Goal: Task Accomplishment & Management: Use online tool/utility

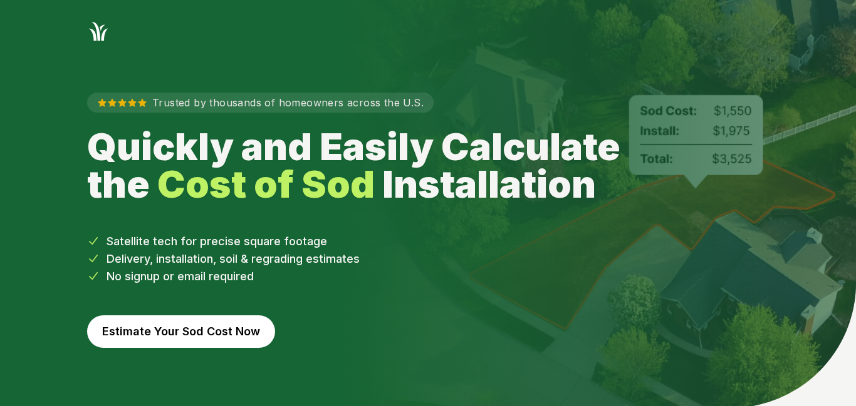
click at [236, 329] on button "Estimate Your Sod Cost Now" at bounding box center [181, 332] width 188 height 33
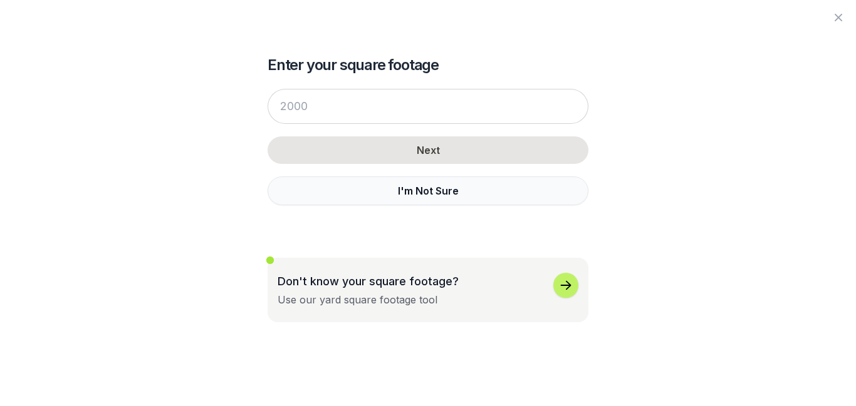
click at [444, 189] on button "I'm Not Sure" at bounding box center [427, 191] width 321 height 29
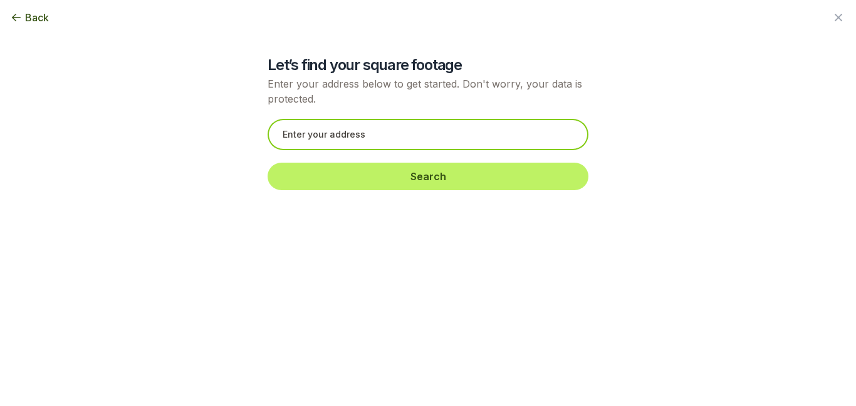
click at [415, 139] on input "text" at bounding box center [427, 134] width 321 height 31
paste input "[STREET_ADDRESS]"
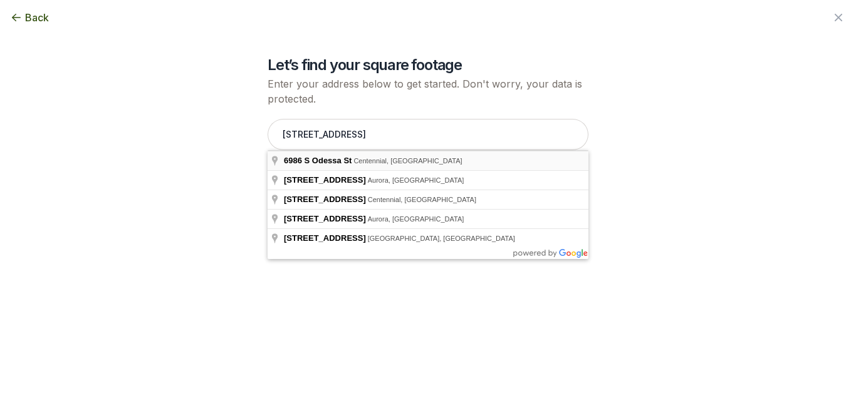
type input "[STREET_ADDRESS]"
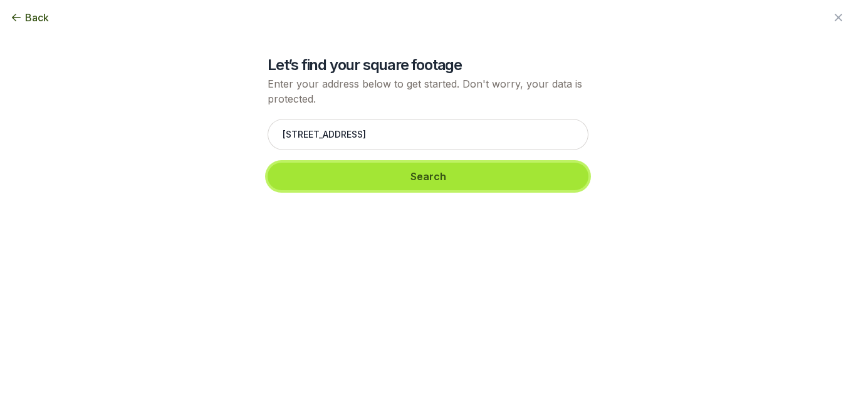
click at [398, 176] on button "Search" at bounding box center [427, 177] width 321 height 28
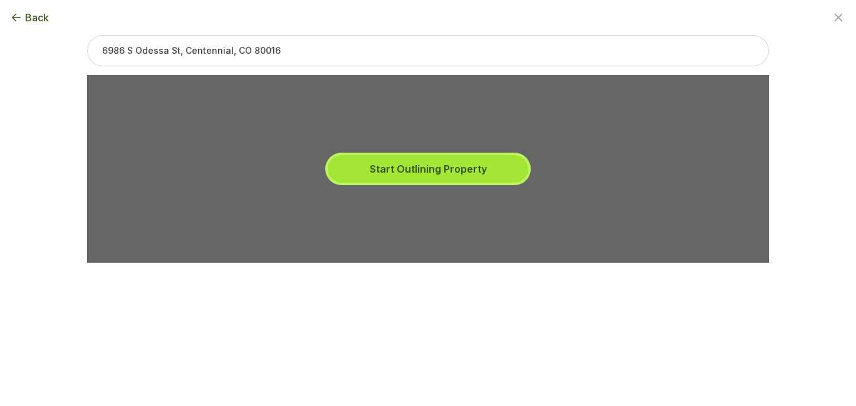
click at [443, 171] on button "Start Outlining Property" at bounding box center [428, 169] width 200 height 28
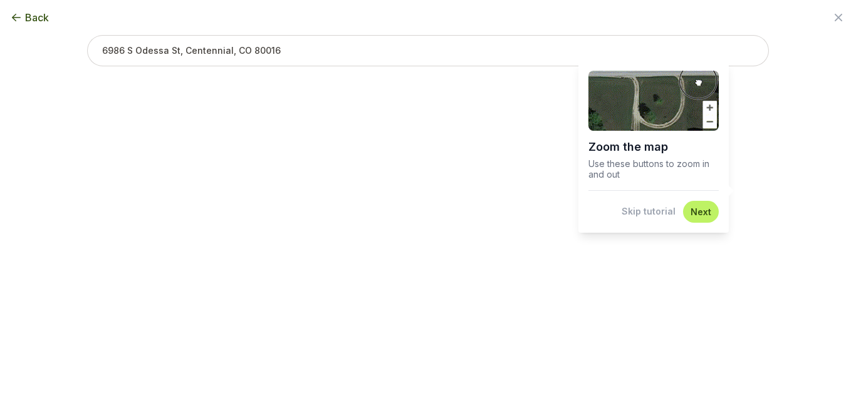
click at [654, 210] on button "Skip tutorial" at bounding box center [648, 211] width 54 height 13
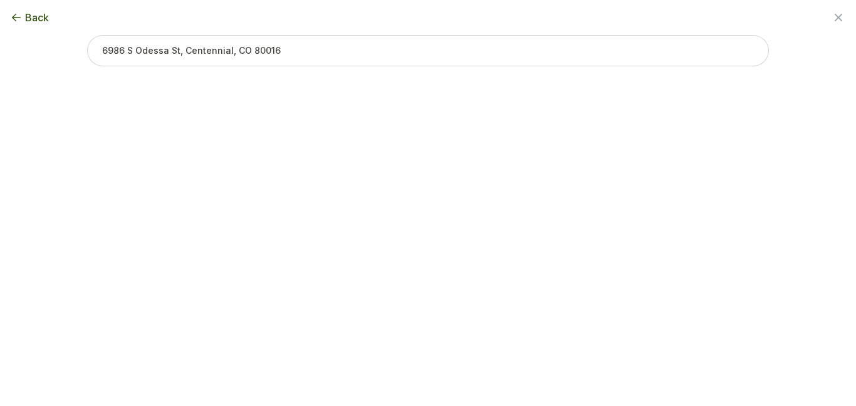
click at [37, 18] on span "Back" at bounding box center [37, 17] width 24 height 15
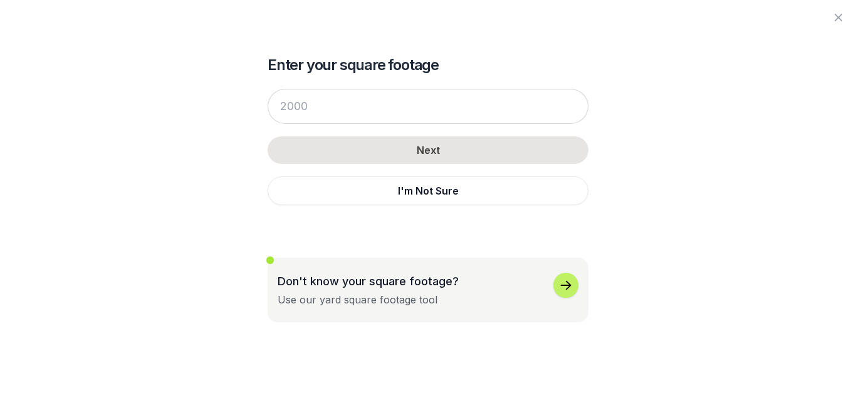
click at [559, 289] on icon "button" at bounding box center [565, 285] width 15 height 15
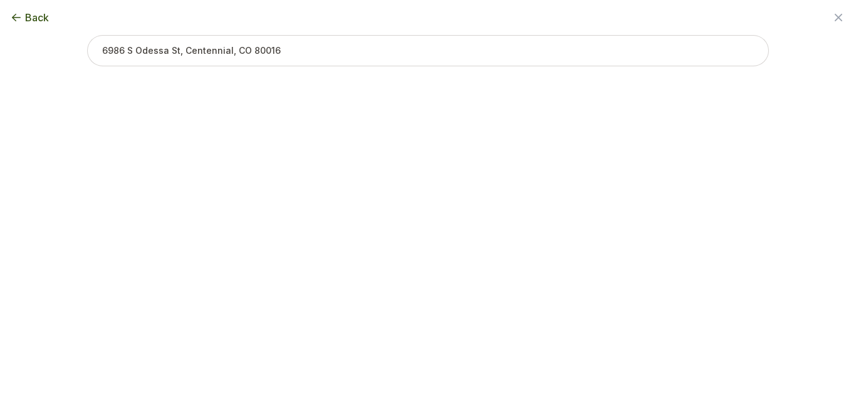
click at [456, 51] on input "text" at bounding box center [427, 50] width 681 height 31
